Goal: Information Seeking & Learning: Learn about a topic

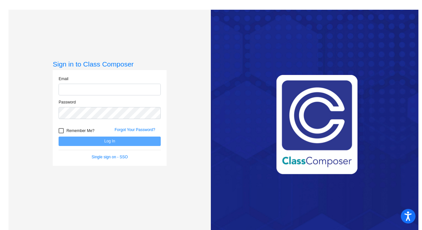
type input "[EMAIL_ADDRESS][DOMAIN_NAME]"
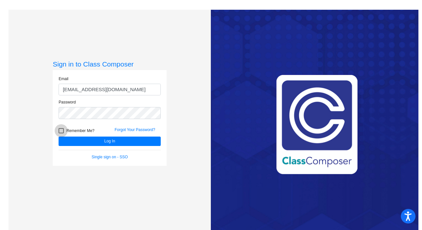
click at [59, 130] on div at bounding box center [61, 130] width 5 height 5
click at [61, 134] on input "Remember Me?" at bounding box center [61, 134] width 0 height 0
checkbox input "true"
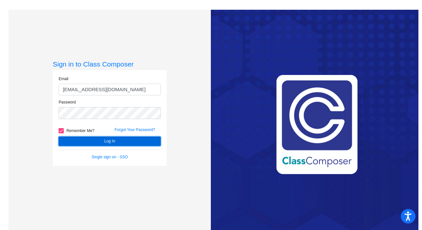
click at [94, 143] on button "Log In" at bounding box center [110, 141] width 102 height 9
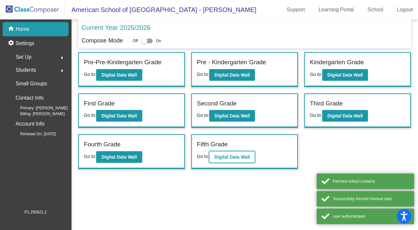
click at [250, 155] on b "Digital Data Wall" at bounding box center [232, 157] width 35 height 5
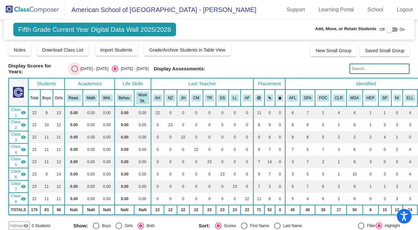
click at [75, 69] on div "Select an option" at bounding box center [75, 69] width 7 height 7
click at [75, 72] on input "[DATE] - [DATE]" at bounding box center [74, 72] width 0 height 0
radio input "true"
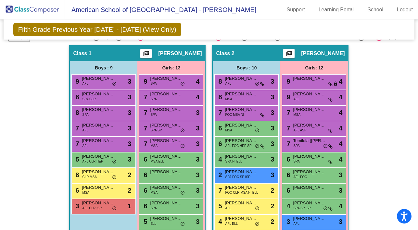
scroll to position [202, 0]
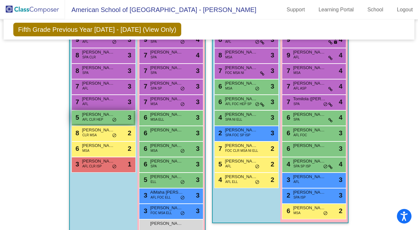
click at [95, 117] on span "AFL CLR HEP" at bounding box center [92, 119] width 21 height 5
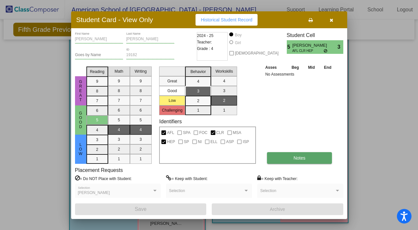
click at [289, 155] on button "Notes" at bounding box center [299, 158] width 65 height 12
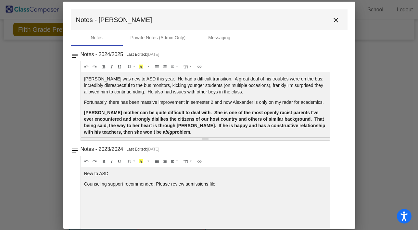
scroll to position [12, 0]
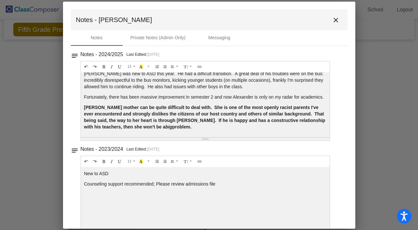
click at [332, 20] on mat-icon "close" at bounding box center [336, 20] width 8 height 8
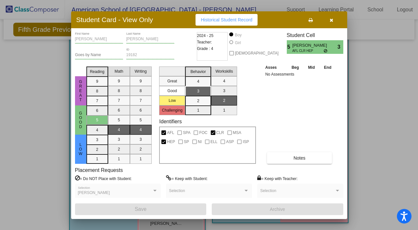
click at [332, 20] on icon "button" at bounding box center [332, 20] width 4 height 5
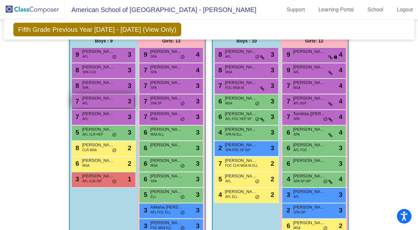
scroll to position [214, 0]
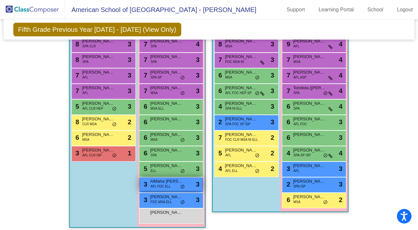
click at [167, 185] on span "AFL FOC ELL" at bounding box center [160, 186] width 20 height 5
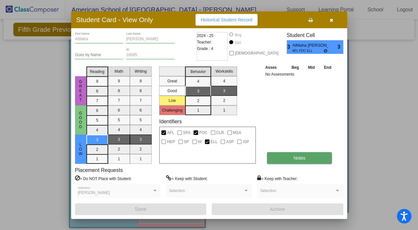
click at [300, 161] on button "Notes" at bounding box center [299, 158] width 65 height 12
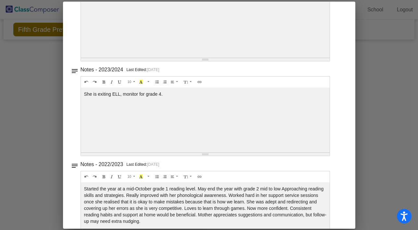
scroll to position [0, 0]
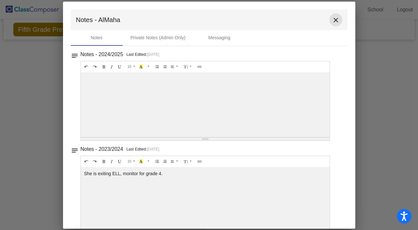
click at [333, 21] on mat-icon "close" at bounding box center [336, 20] width 8 height 8
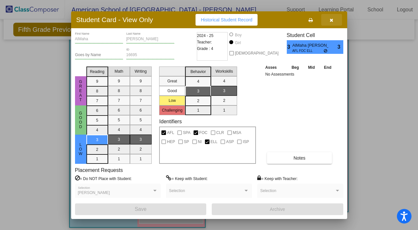
click at [333, 19] on icon "button" at bounding box center [332, 20] width 4 height 5
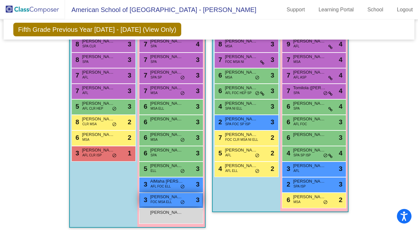
click at [157, 200] on span "FOC MSA ELL" at bounding box center [160, 202] width 21 height 5
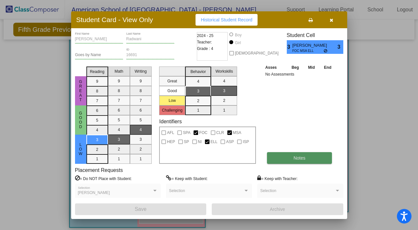
click at [286, 161] on button "Notes" at bounding box center [299, 158] width 65 height 12
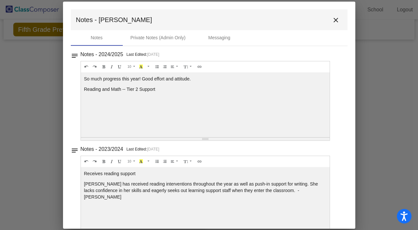
click at [332, 22] on mat-icon "close" at bounding box center [336, 20] width 8 height 8
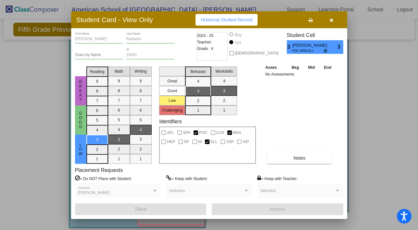
click at [331, 21] on icon "button" at bounding box center [332, 20] width 4 height 5
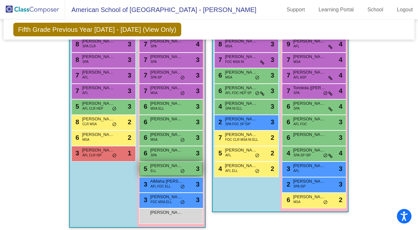
click at [158, 170] on div "5 [PERSON_NAME] ELL lock do_not_disturb_alt 3" at bounding box center [171, 168] width 62 height 13
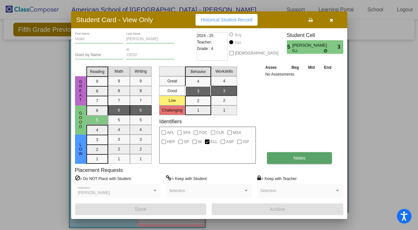
click at [286, 157] on button "Notes" at bounding box center [299, 158] width 65 height 12
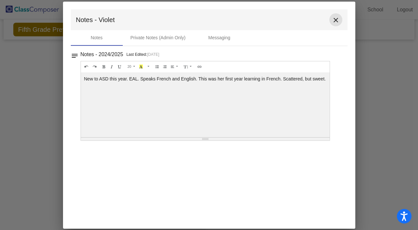
click at [335, 18] on mat-icon "close" at bounding box center [336, 20] width 8 height 8
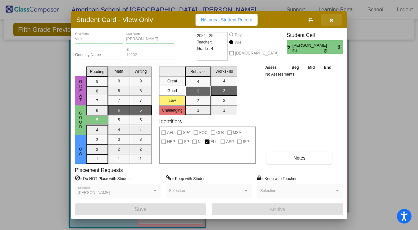
click at [332, 23] on button "button" at bounding box center [331, 20] width 21 height 12
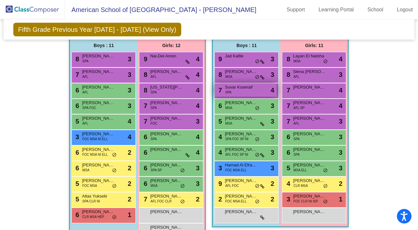
scroll to position [891, 0]
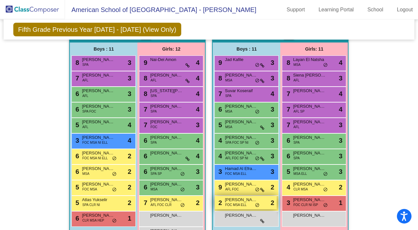
click at [247, 202] on div "2 Jassim Alfakhroo FOC MSA ELL lock do_not_disturb_alt 2" at bounding box center [246, 202] width 62 height 13
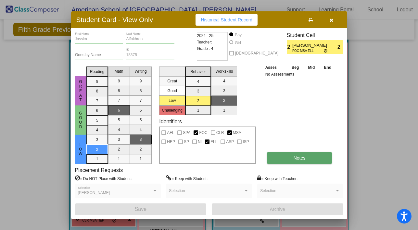
click at [299, 158] on span "Notes" at bounding box center [300, 158] width 12 height 5
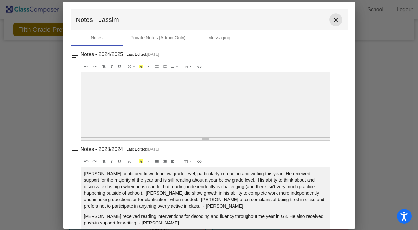
click at [333, 21] on mat-icon "close" at bounding box center [336, 20] width 8 height 8
